Goal: Information Seeking & Learning: Understand process/instructions

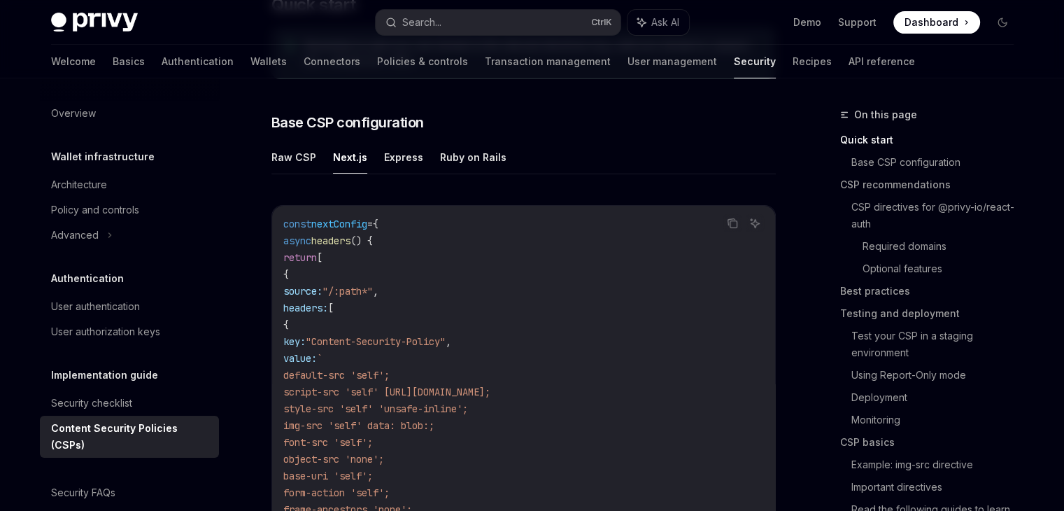
scroll to position [330, 0]
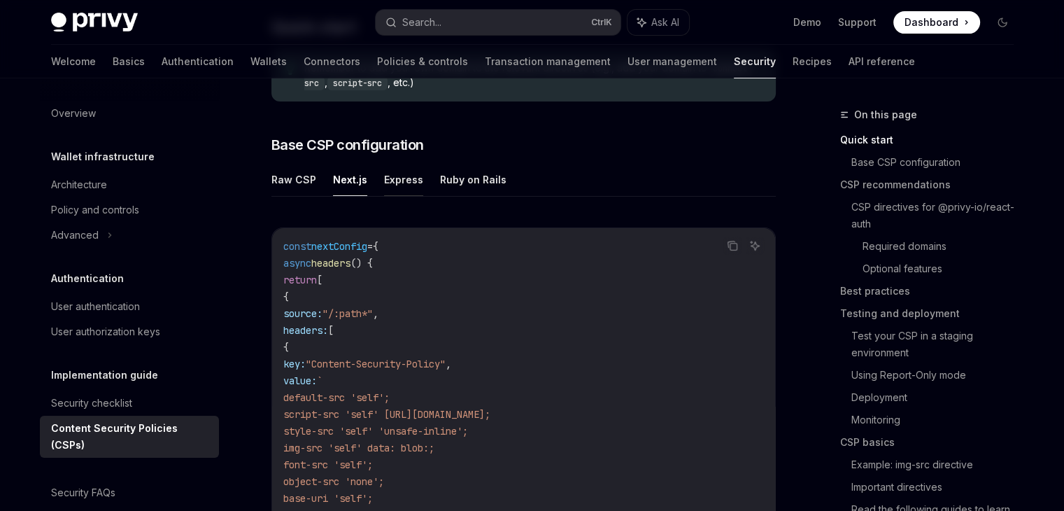
click at [386, 185] on button "Express" at bounding box center [403, 179] width 39 height 33
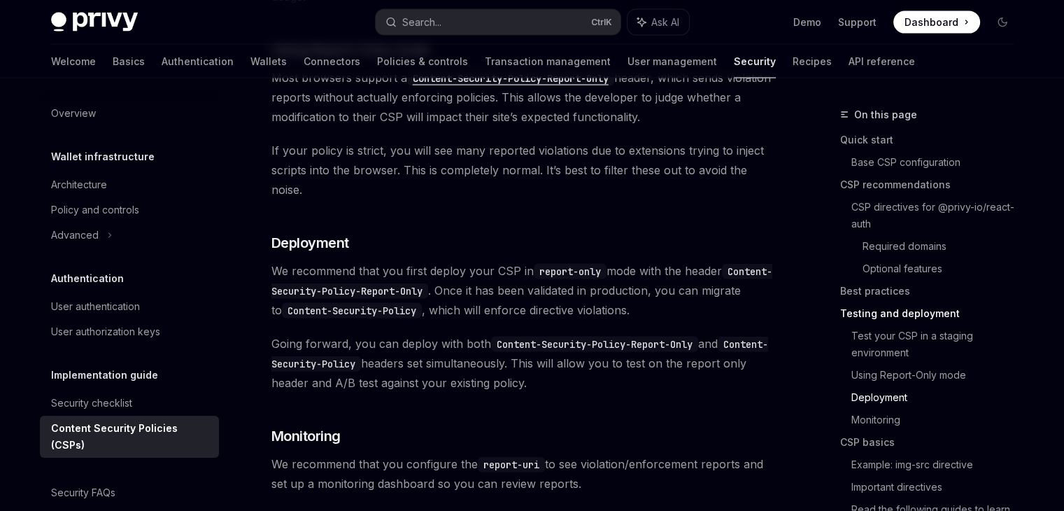
scroll to position [2950, 0]
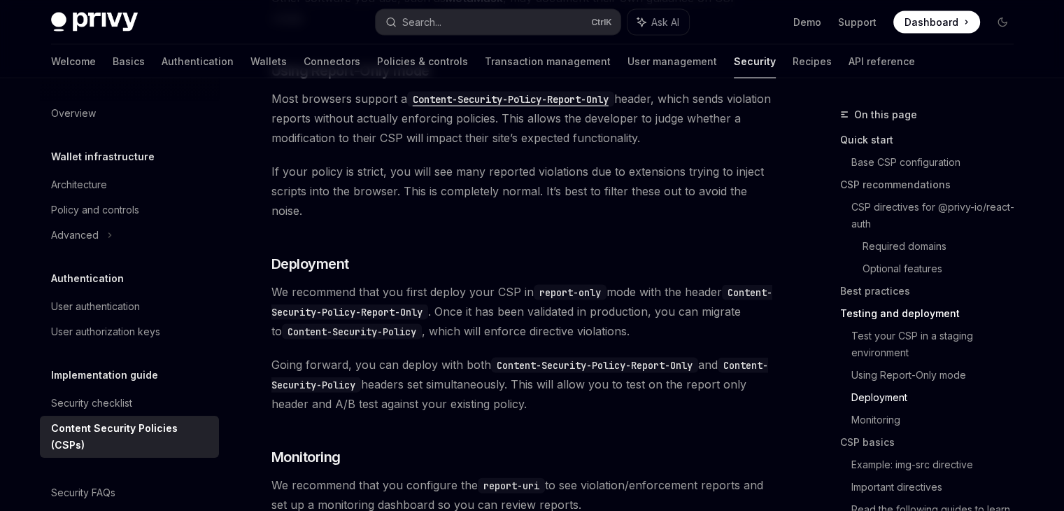
click at [862, 141] on link "Quick start" at bounding box center [932, 140] width 185 height 22
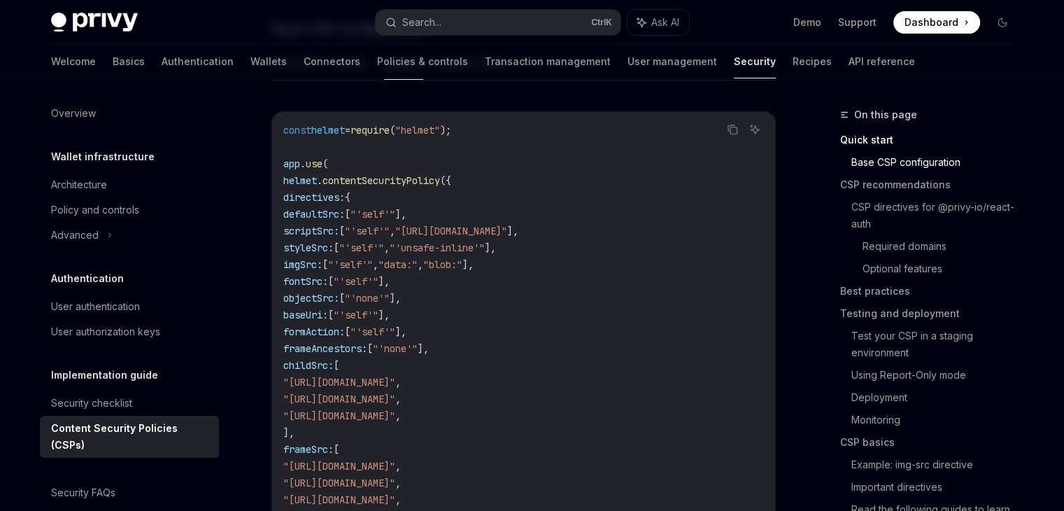
scroll to position [379, 0]
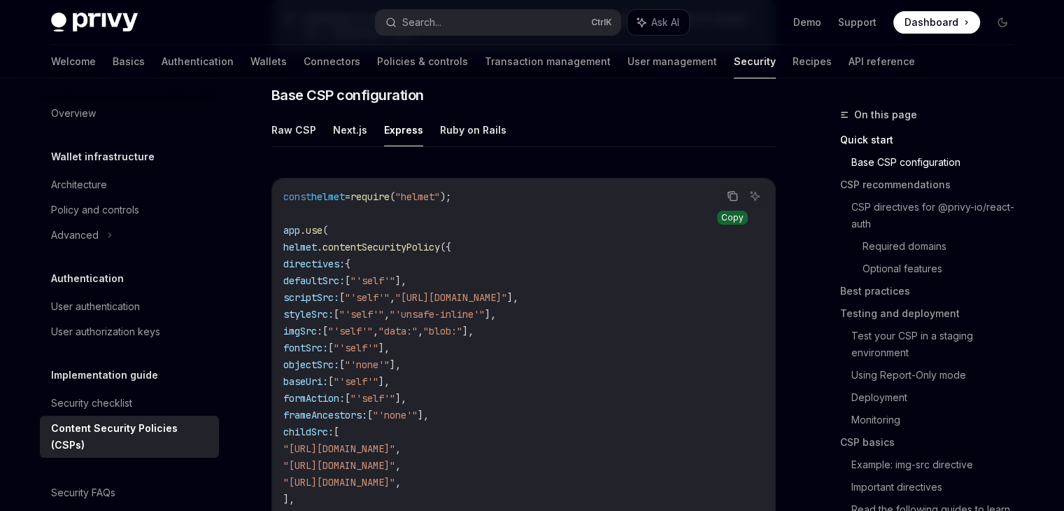
click at [731, 199] on icon "Copy the contents from the code block" at bounding box center [733, 197] width 7 height 7
click at [113, 71] on link "Basics" at bounding box center [129, 62] width 32 height 34
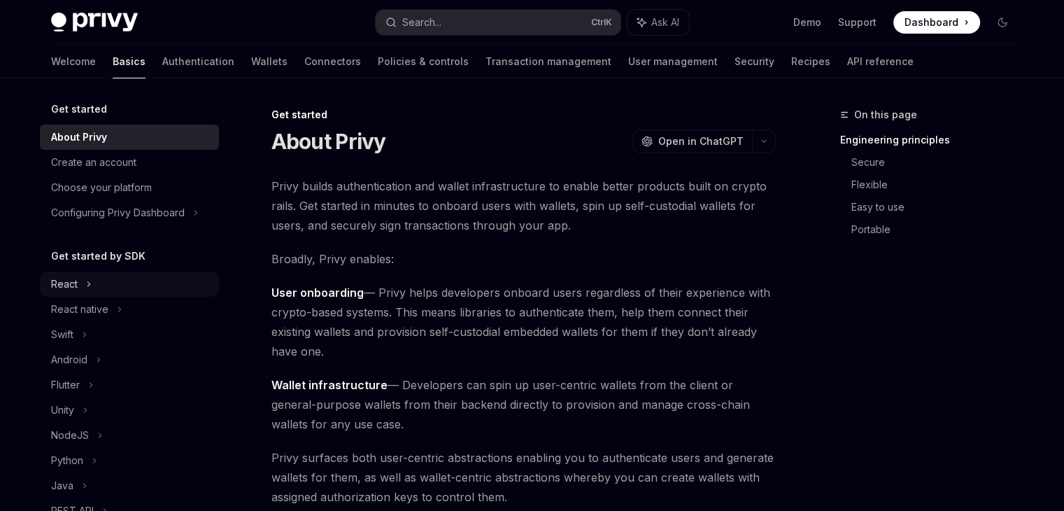
click at [87, 276] on icon at bounding box center [89, 284] width 6 height 17
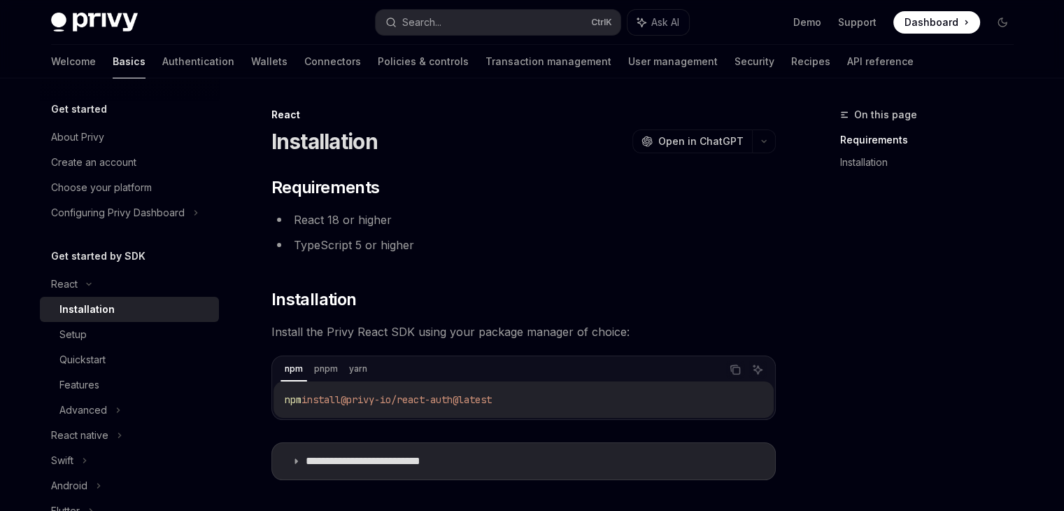
click at [584, 199] on div "**********" at bounding box center [524, 328] width 505 height 304
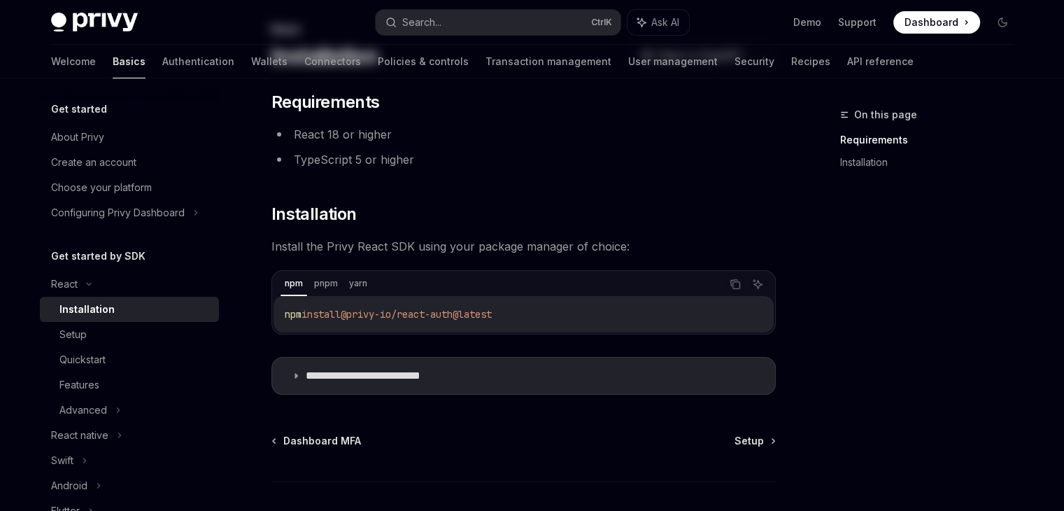
scroll to position [176, 0]
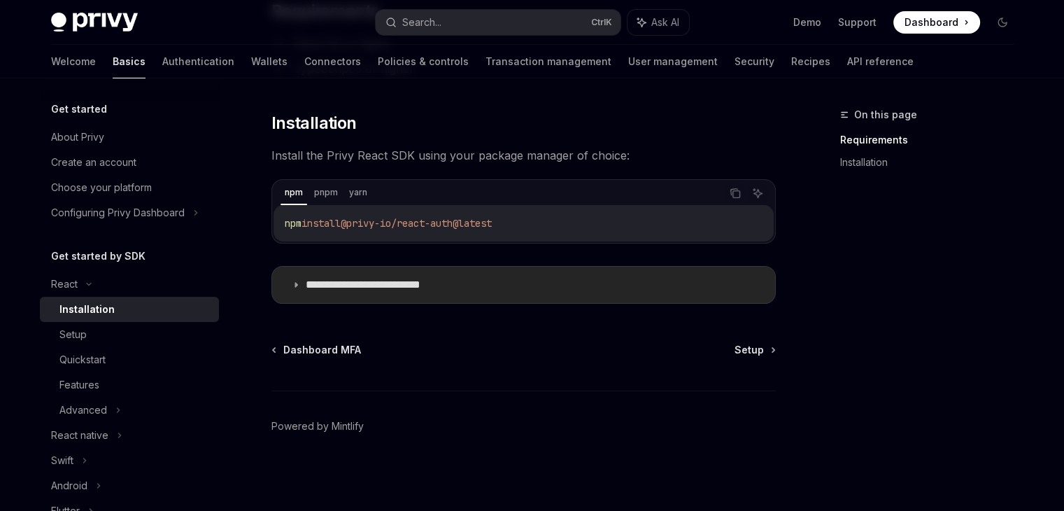
click at [528, 281] on summary "**********" at bounding box center [523, 285] width 503 height 36
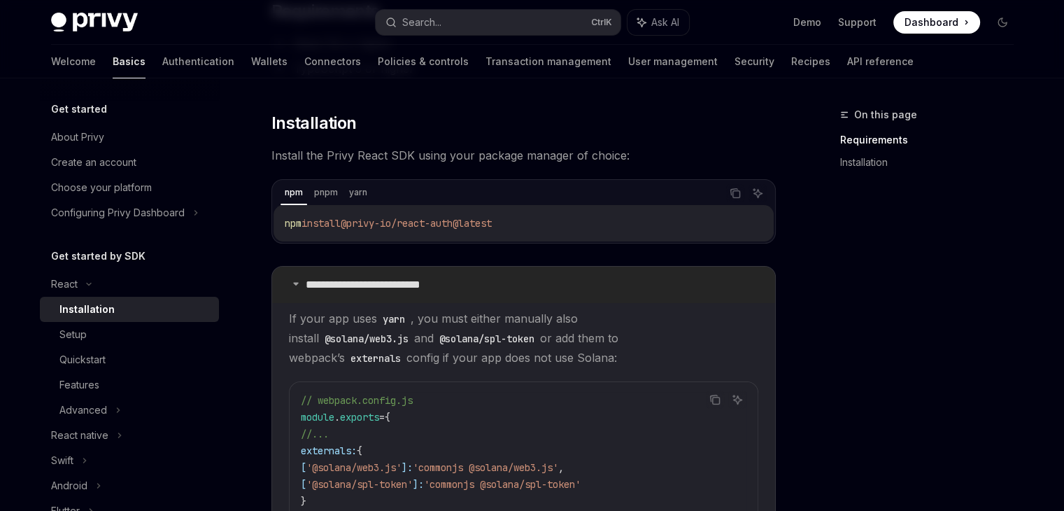
click at [526, 281] on summary "**********" at bounding box center [523, 285] width 503 height 36
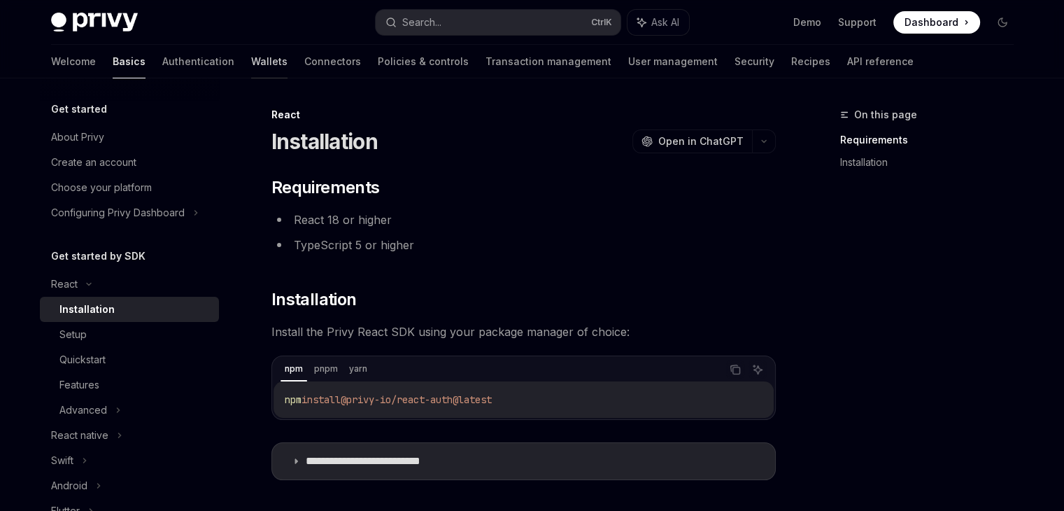
click at [251, 69] on link "Wallets" at bounding box center [269, 62] width 36 height 34
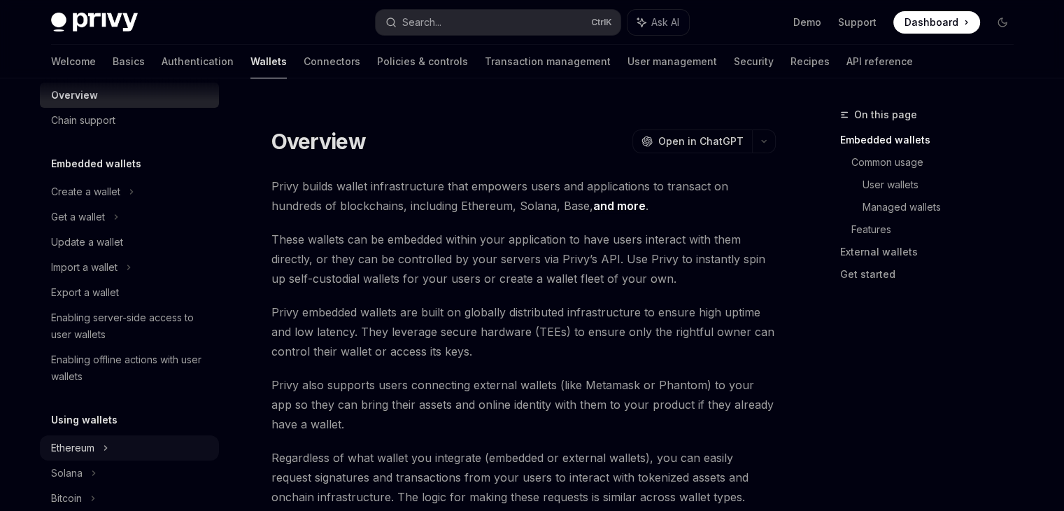
scroll to position [70, 0]
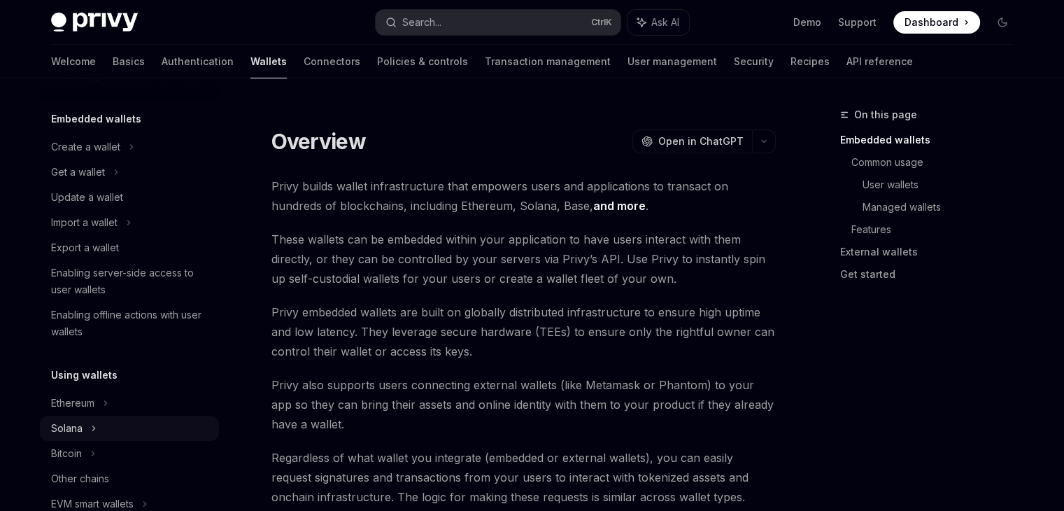
click at [103, 185] on div "Solana" at bounding box center [129, 172] width 179 height 25
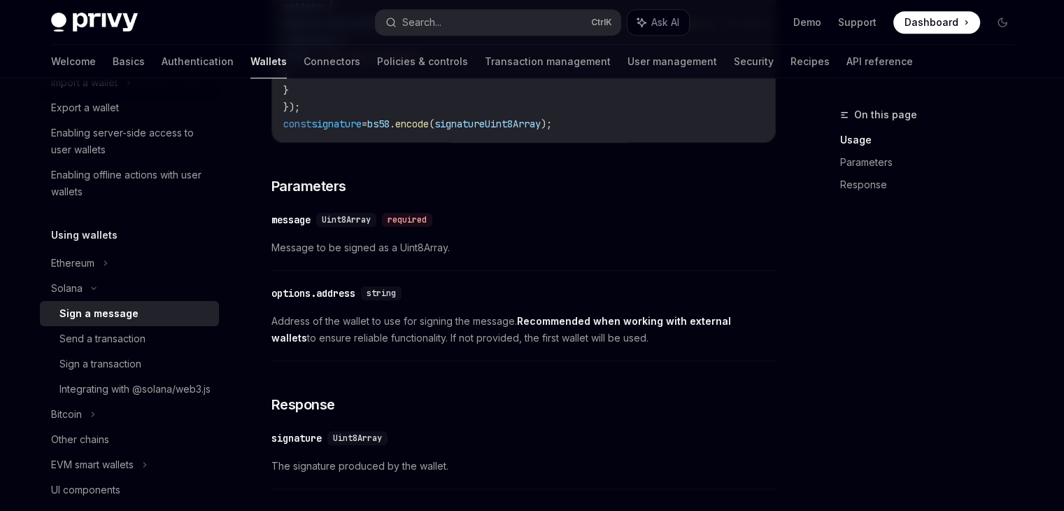
scroll to position [840, 0]
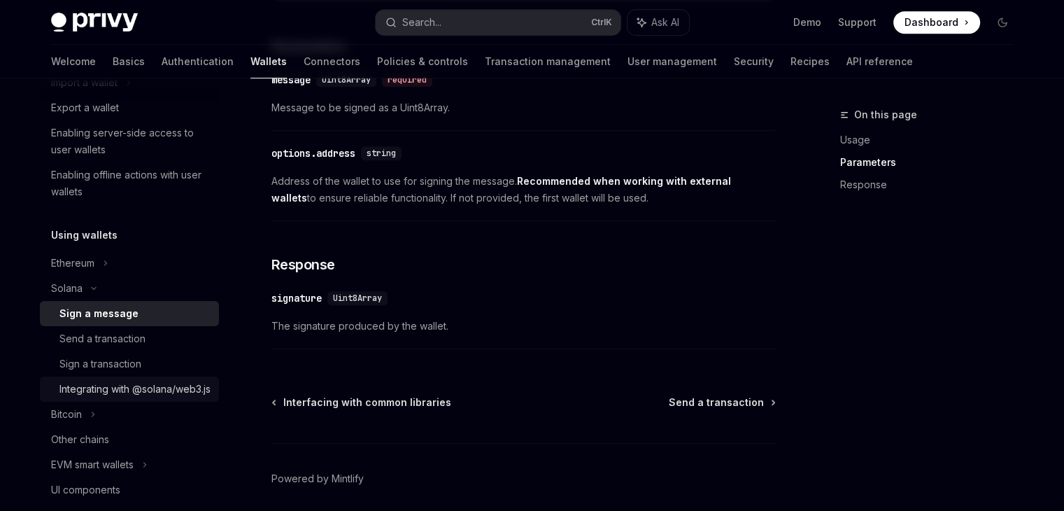
click at [150, 394] on div "Integrating with @solana/web3.js" at bounding box center [134, 389] width 151 height 17
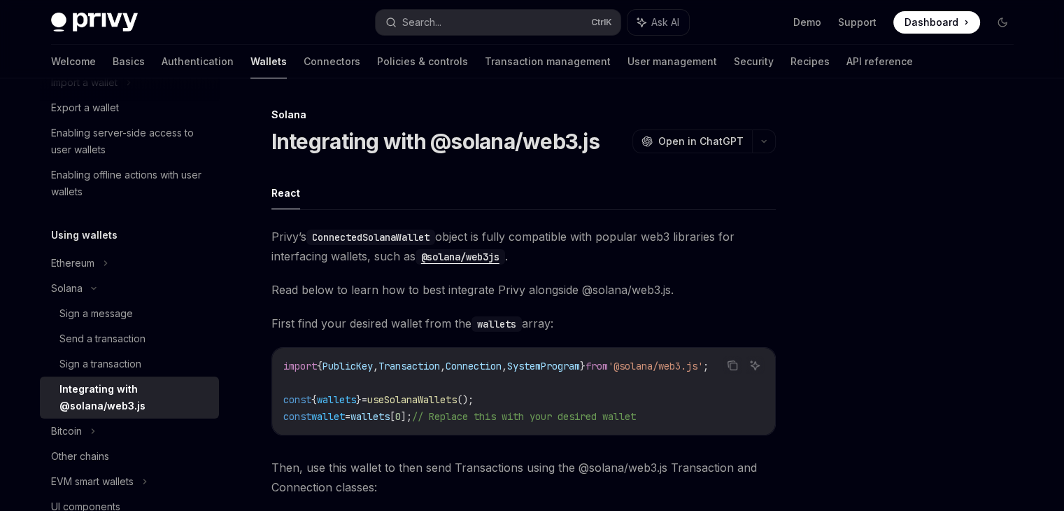
type textarea "*"
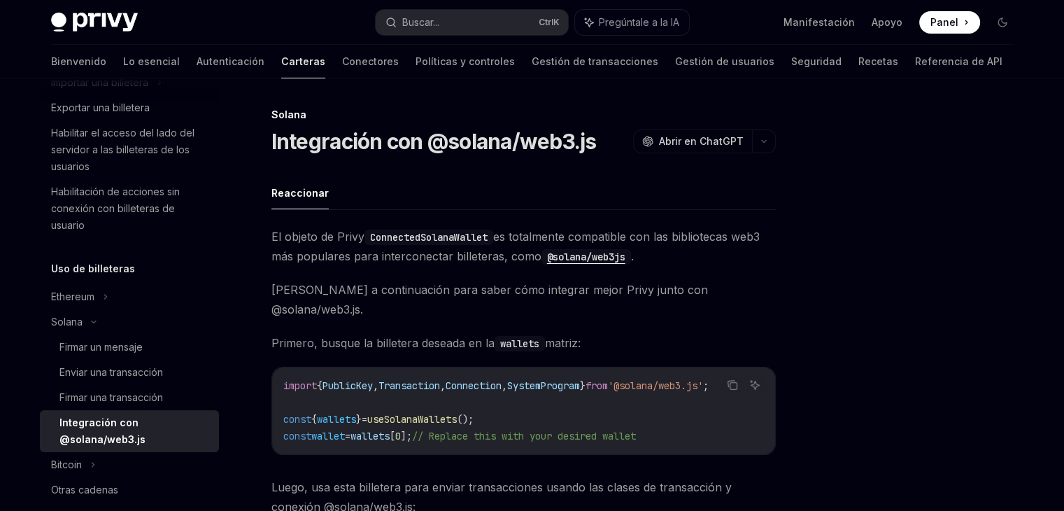
click at [430, 269] on div "El objeto de Privy ConnectedSolanaWallet es totalmente compatible con las bibli…" at bounding box center [524, 476] width 505 height 498
